Goal: Task Accomplishment & Management: Manage account settings

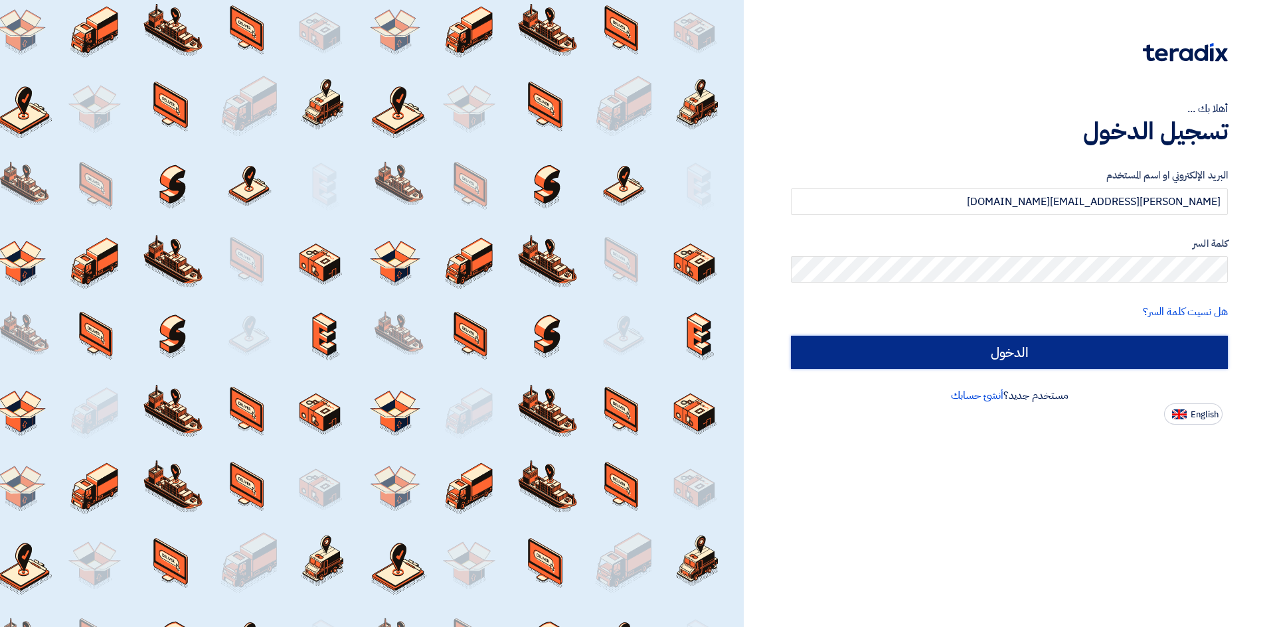
click at [1002, 347] on input "الدخول" at bounding box center [1009, 352] width 437 height 33
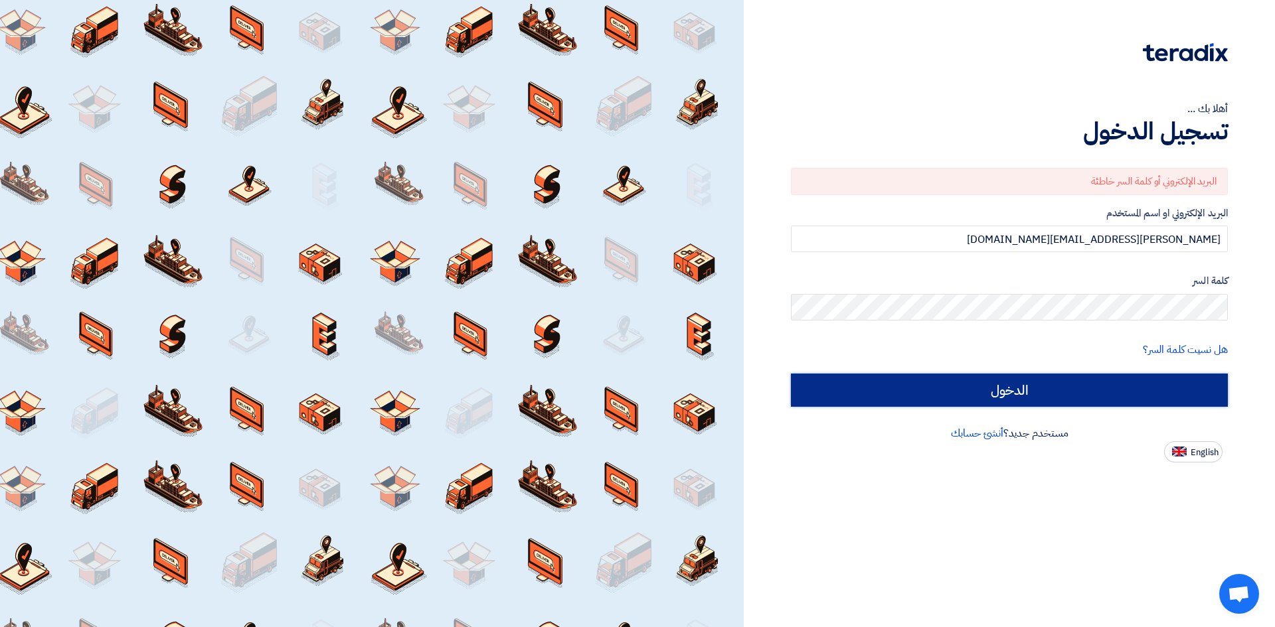
click at [1105, 387] on input "الدخول" at bounding box center [1009, 390] width 437 height 33
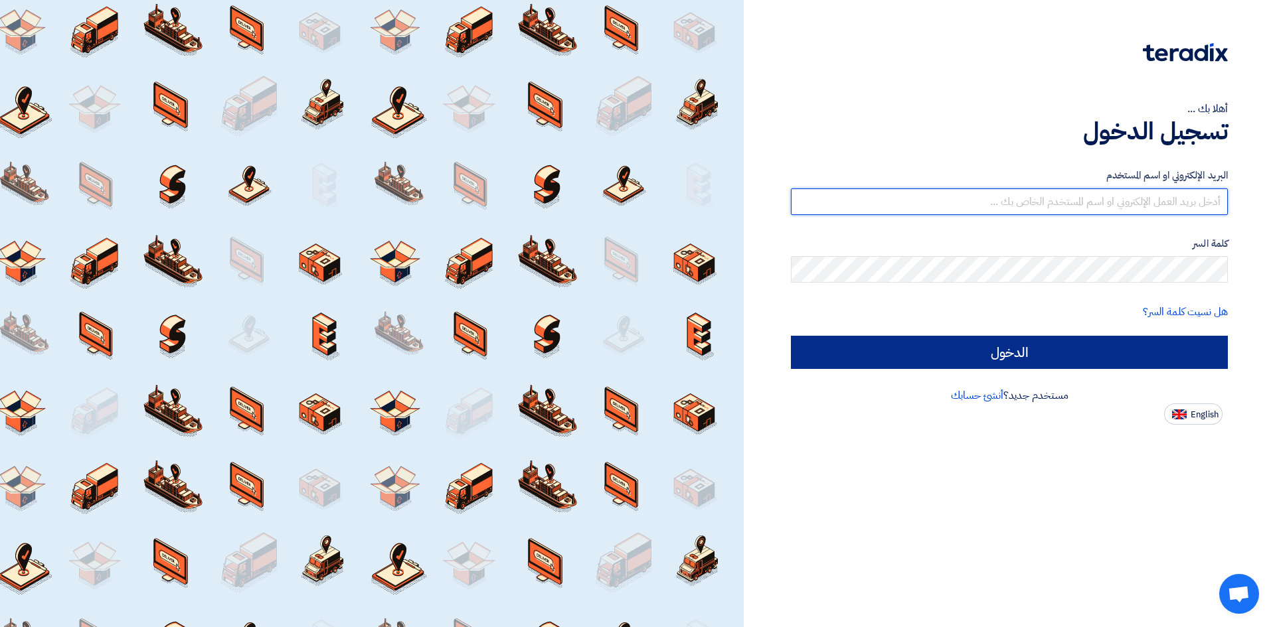
type input "[EMAIL_ADDRESS][DOMAIN_NAME]"
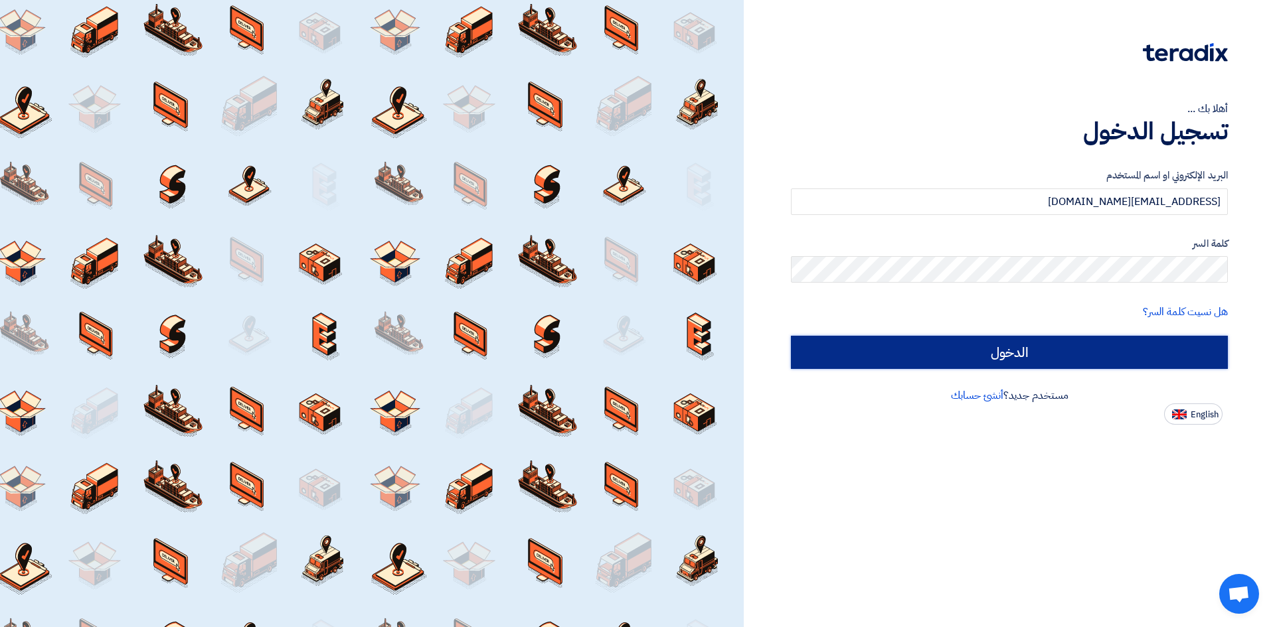
click at [967, 356] on input "الدخول" at bounding box center [1009, 352] width 437 height 33
